Goal: Task Accomplishment & Management: Complete application form

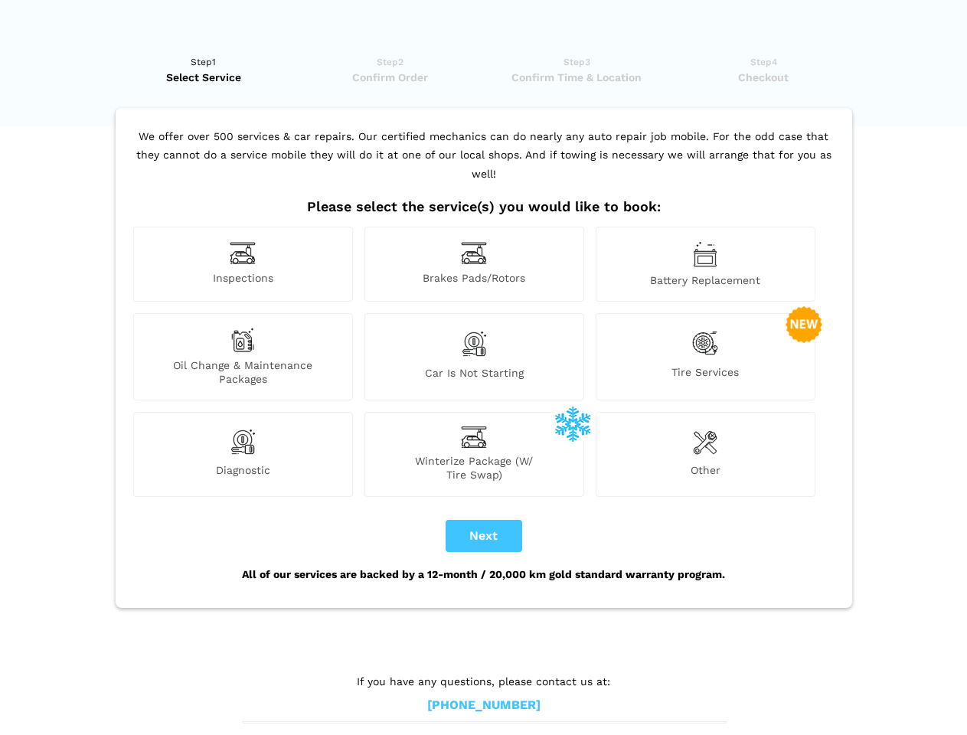
click at [243, 264] on img at bounding box center [243, 253] width 26 height 24
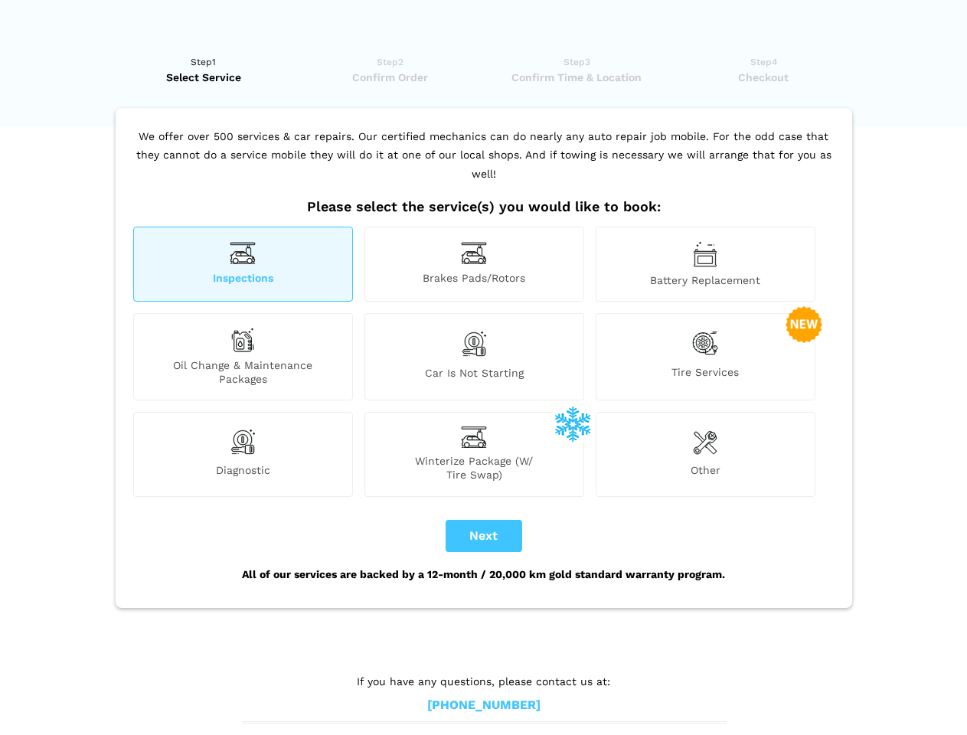
click at [474, 264] on img at bounding box center [474, 253] width 26 height 24
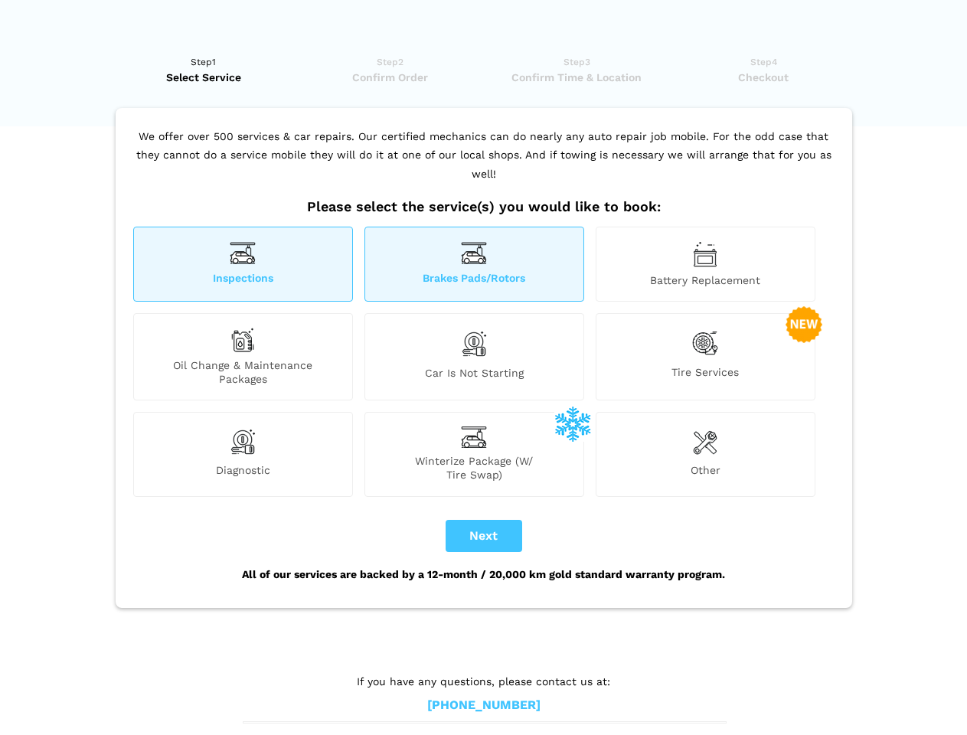
click at [705, 264] on img at bounding box center [705, 254] width 24 height 26
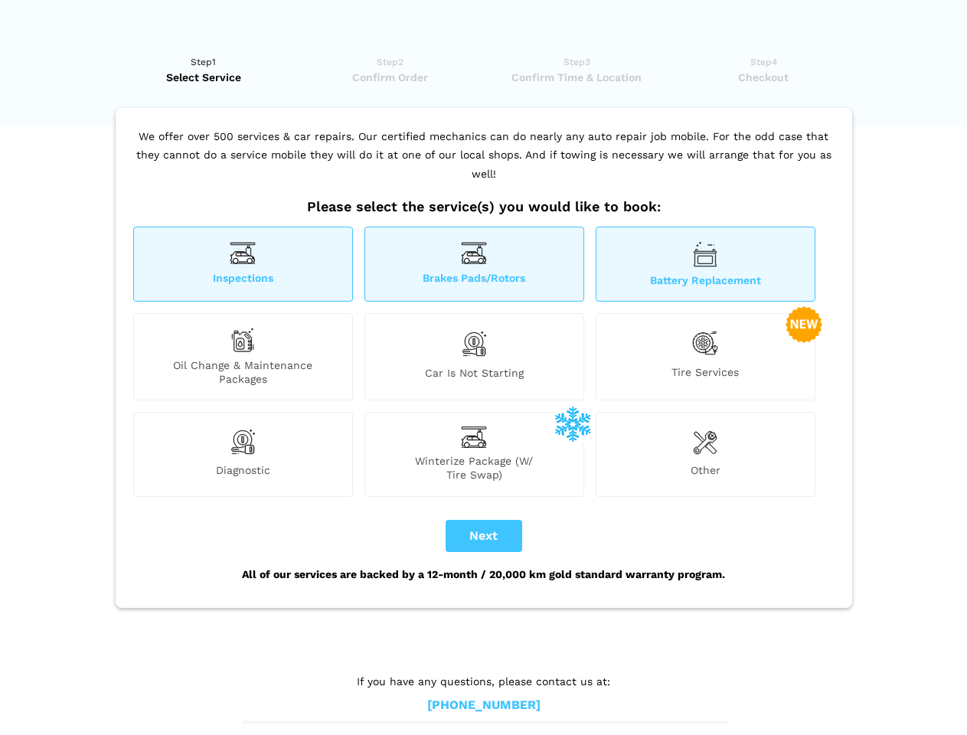
click at [243, 357] on div "Oil Change & Maintenance Packages" at bounding box center [243, 356] width 220 height 87
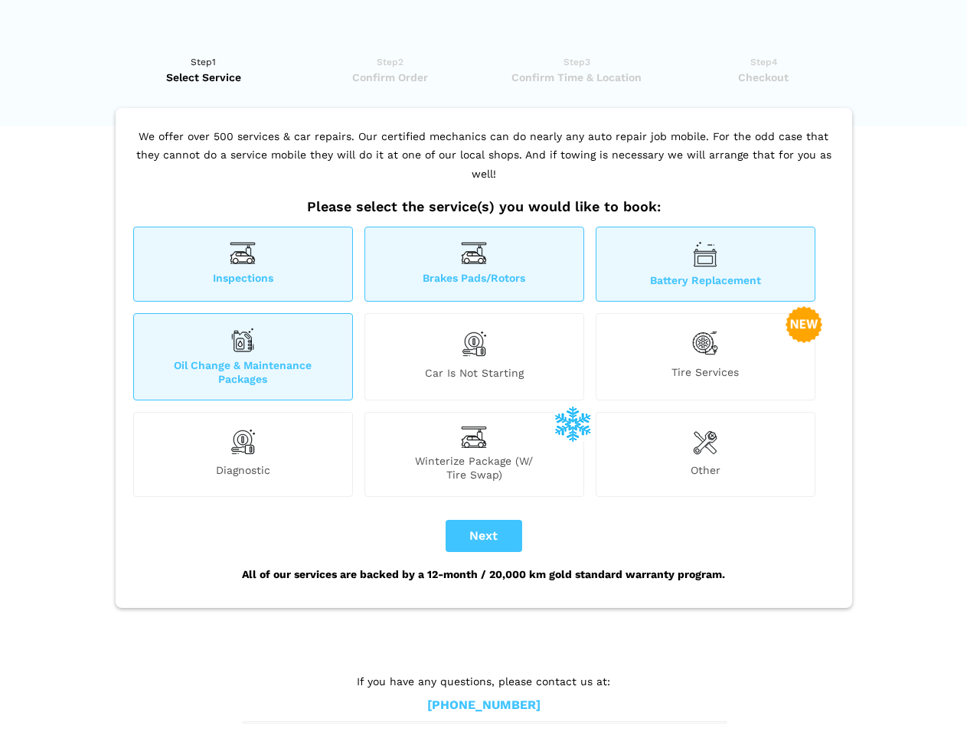
click at [474, 357] on img at bounding box center [474, 344] width 26 height 32
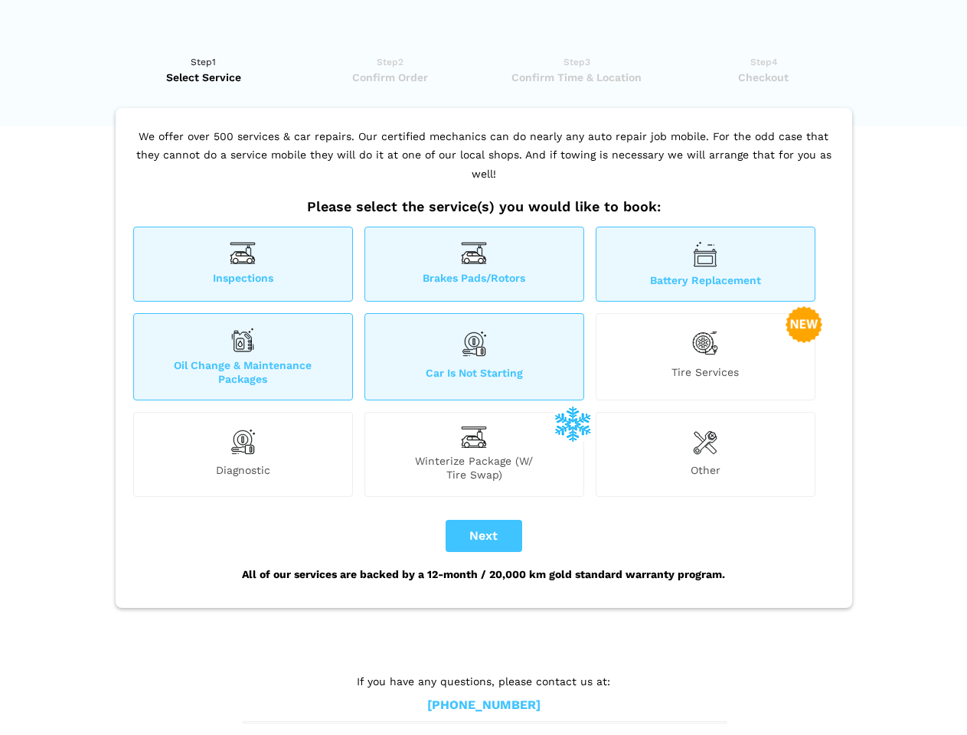
click at [705, 357] on img at bounding box center [705, 343] width 26 height 31
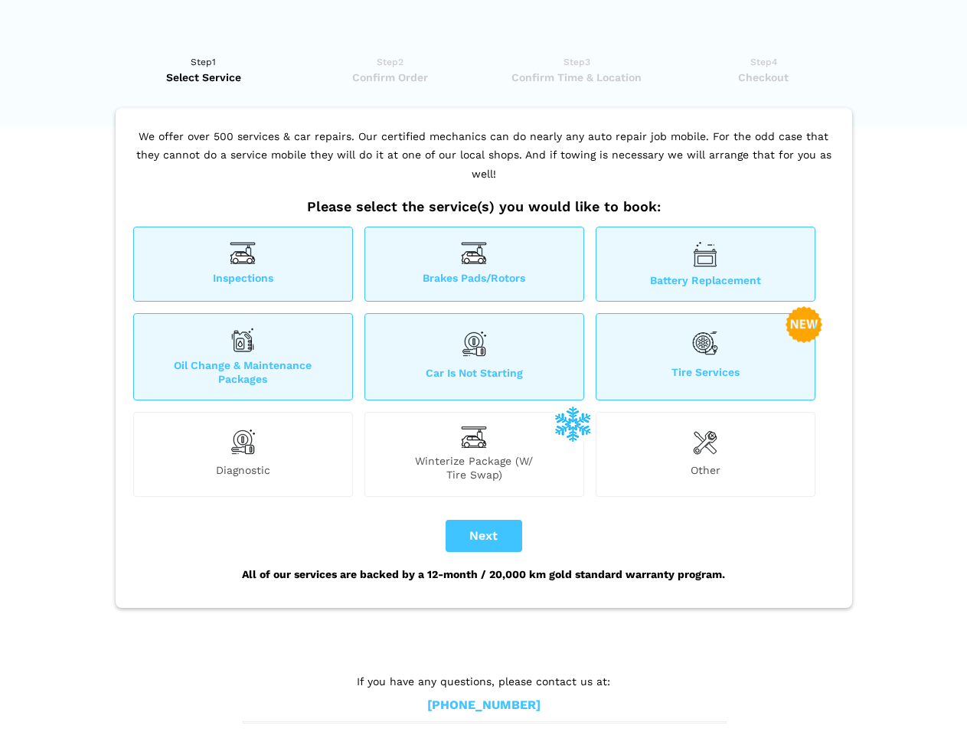
click at [243, 454] on img at bounding box center [243, 441] width 26 height 31
click at [474, 454] on span "Winterize Package (W/ Tire Swap)" at bounding box center [474, 468] width 218 height 28
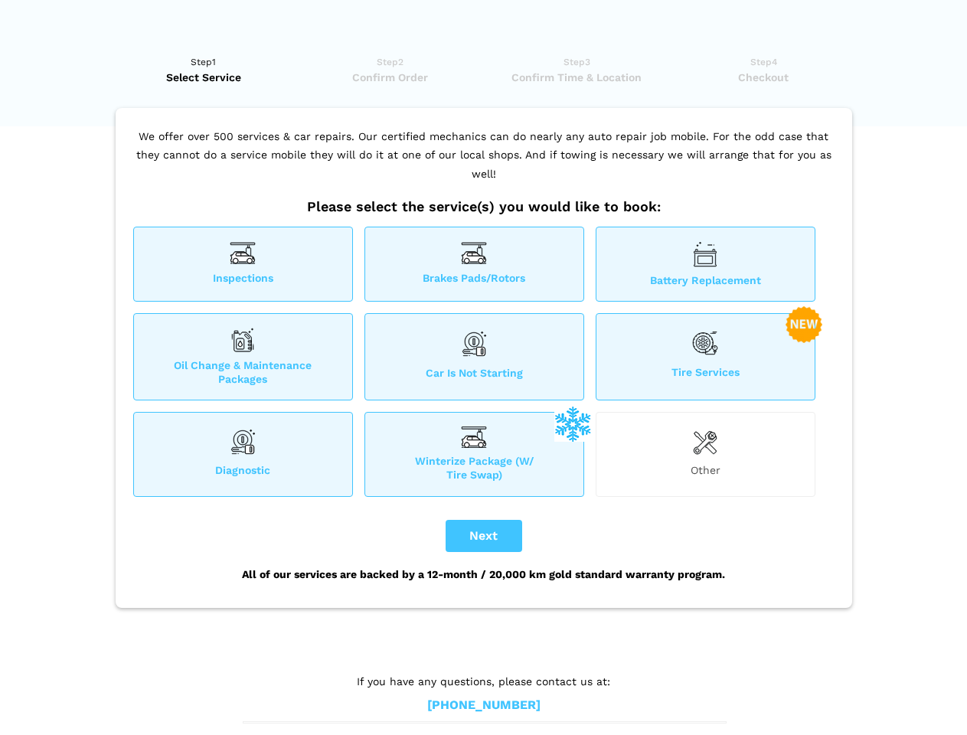
click at [705, 454] on img at bounding box center [705, 441] width 24 height 31
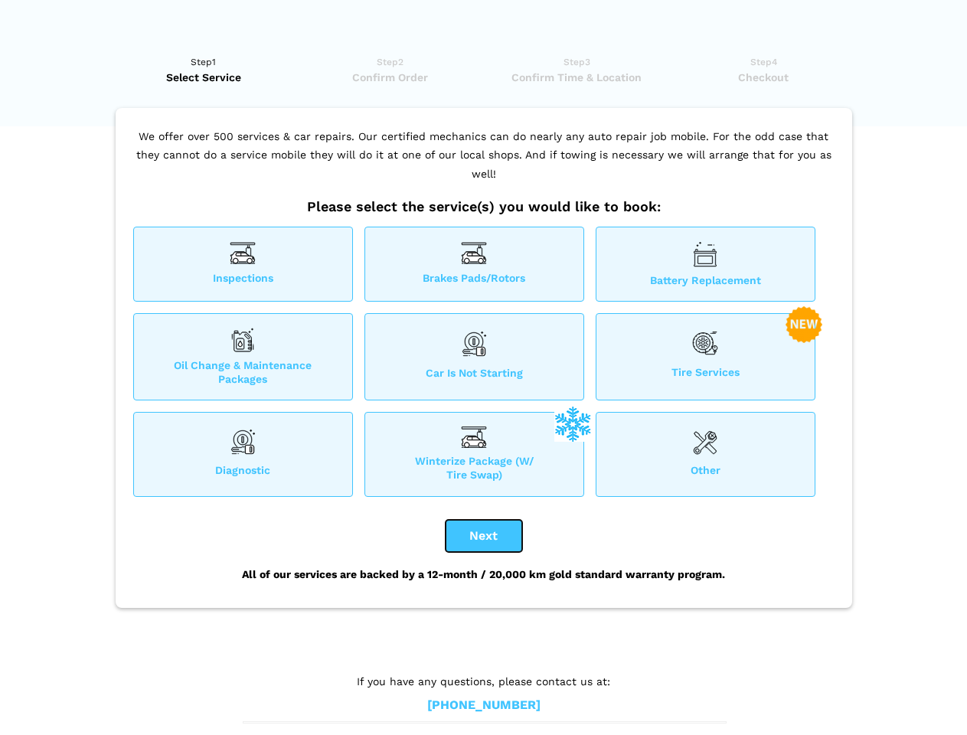
click at [484, 536] on button "Next" at bounding box center [484, 536] width 77 height 32
checkbox input "true"
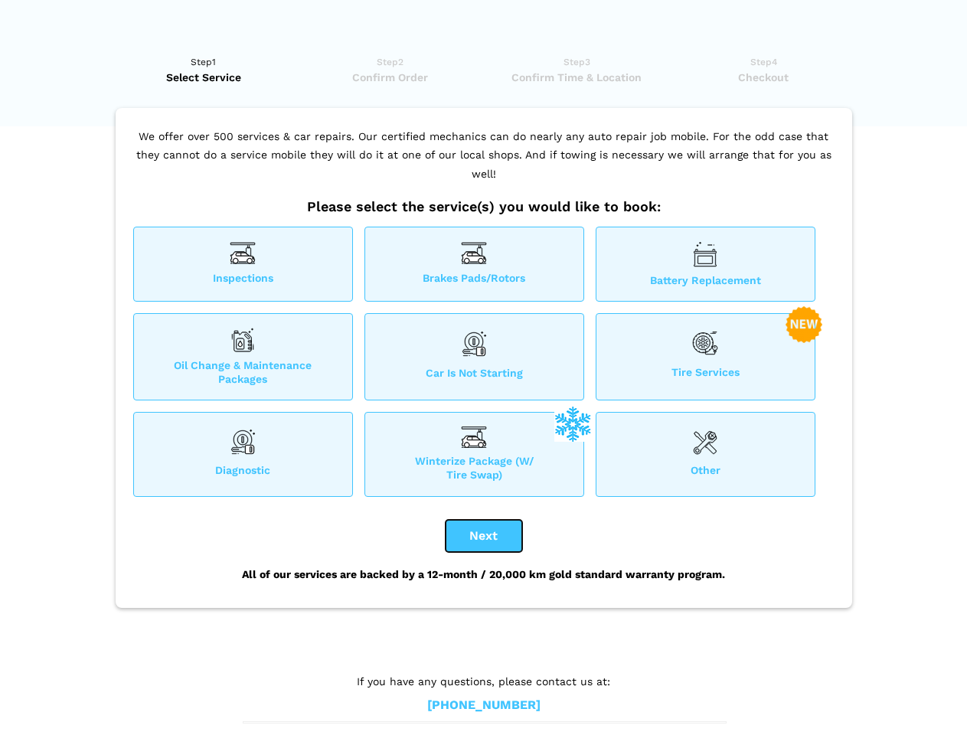
checkbox input "true"
